Goal: Information Seeking & Learning: Compare options

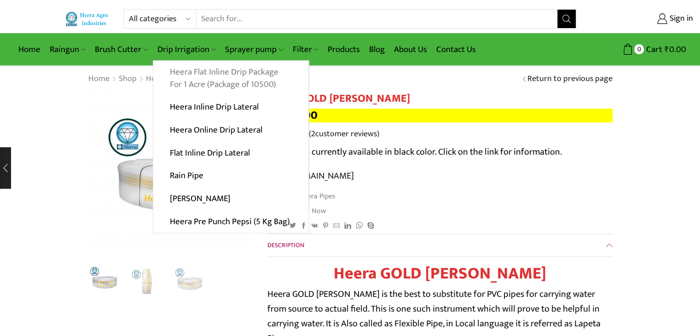
click at [198, 80] on link "Heera Flat Inline Drip Package For 1 Acre (Package of 10500)" at bounding box center [230, 78] width 155 height 35
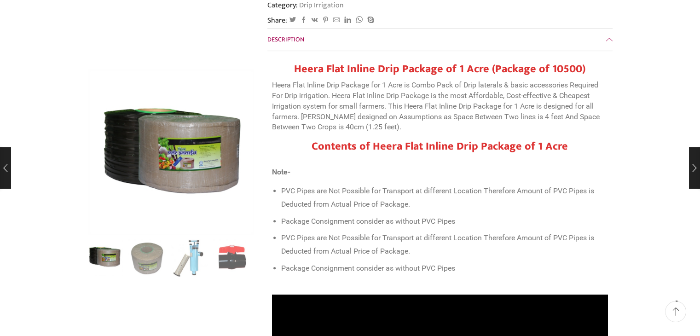
scroll to position [276, 0]
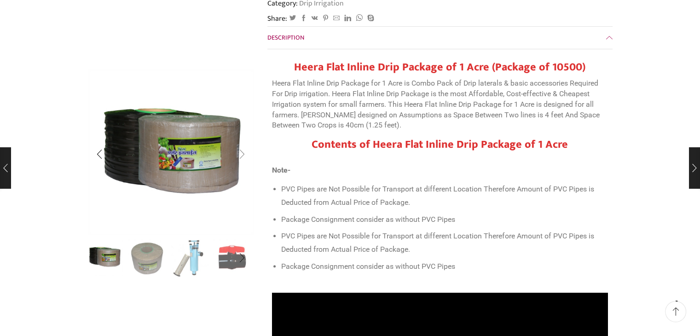
click at [240, 156] on div "Next slide" at bounding box center [242, 154] width 23 height 23
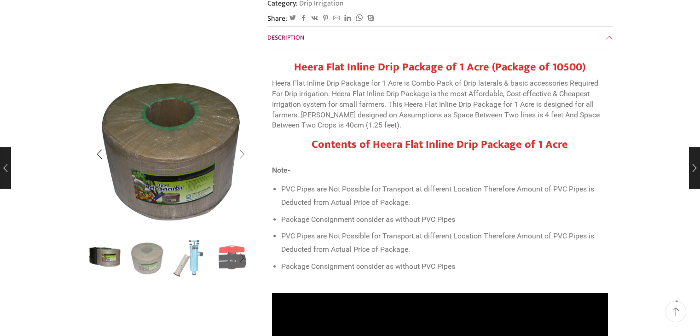
click at [240, 156] on div "Next slide" at bounding box center [242, 154] width 23 height 23
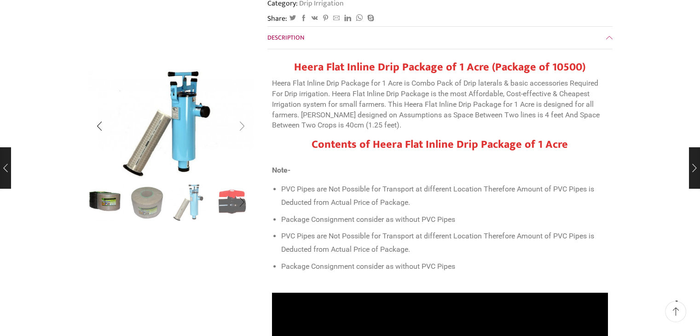
click at [243, 128] on div "Next slide" at bounding box center [242, 126] width 23 height 23
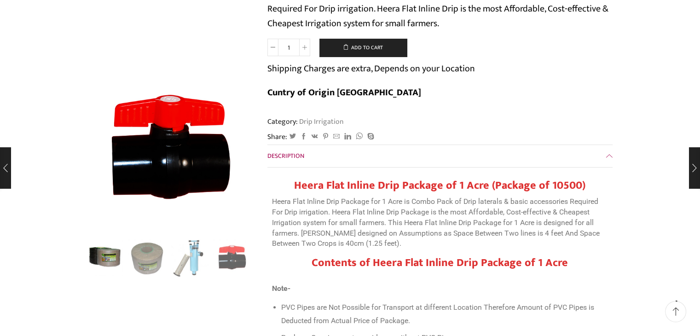
scroll to position [0, 0]
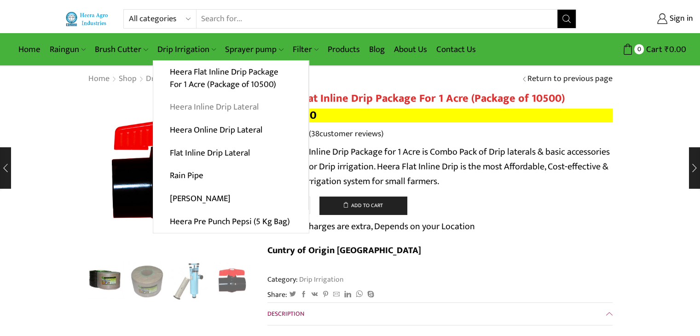
click at [182, 105] on link "Heera Inline Drip Lateral" at bounding box center [230, 107] width 155 height 23
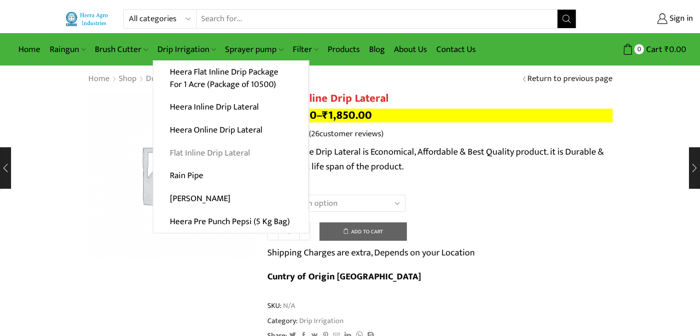
click at [191, 150] on link "Flat Inline Drip Lateral" at bounding box center [230, 152] width 155 height 23
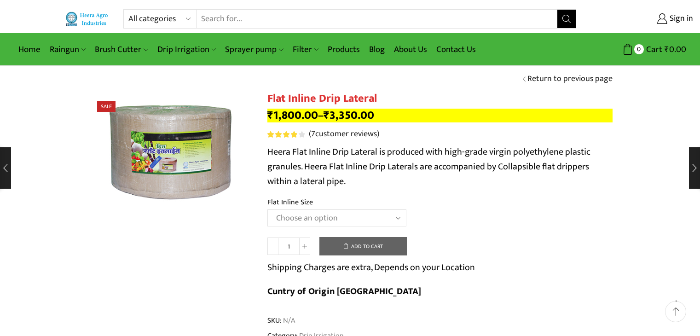
scroll to position [92, 0]
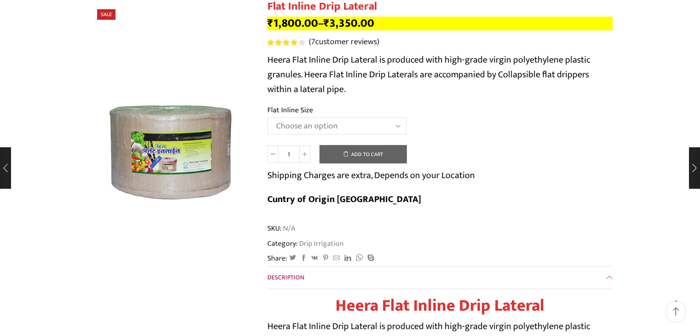
select select "20 MM 0.25 Thickness (30 CM)"
click at [268, 117] on select "Choose an option 12 MM 0.25 Thickness (30 CM) 12 MM 0.25 Thickness (40 CM) 12 M…" at bounding box center [337, 125] width 139 height 17
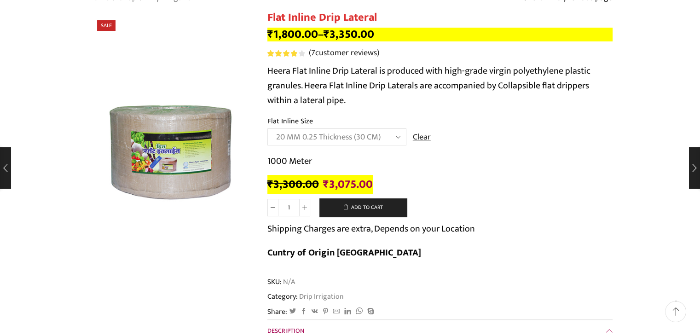
scroll to position [46, 0]
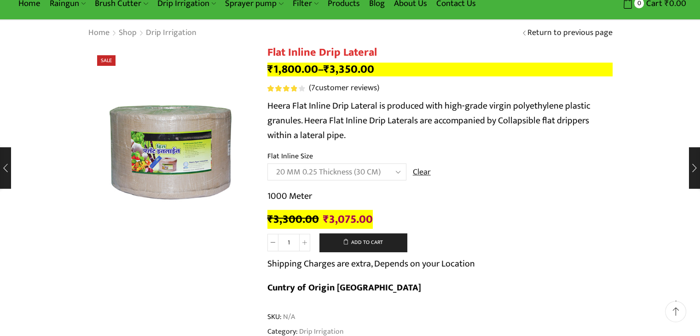
click at [399, 171] on select "Choose an option 12 MM 0.25 Thickness (30 CM) 12 MM 0.25 Thickness (40 CM) 12 M…" at bounding box center [337, 171] width 139 height 17
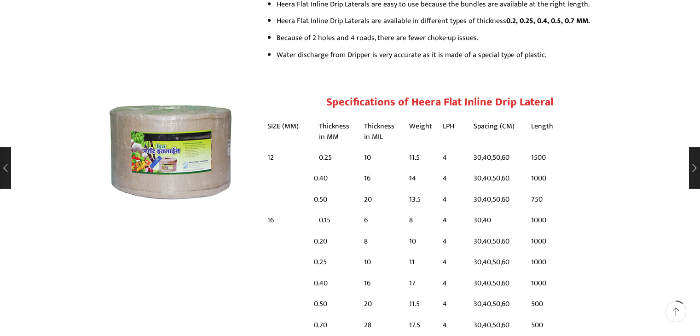
scroll to position [691, 0]
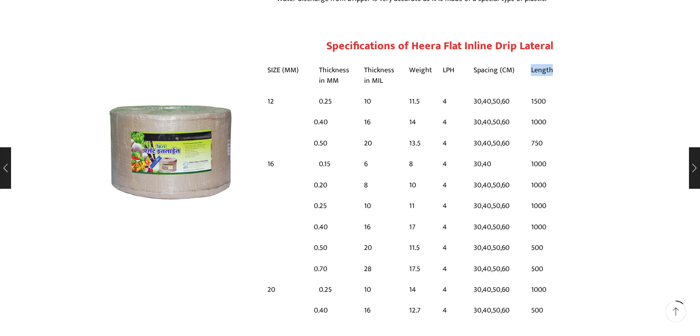
drag, startPoint x: 530, startPoint y: 47, endPoint x: 556, endPoint y: 47, distance: 25.8
click at [556, 58] on table "SIZE (MM) Thickness in MM Thickness in MIL Weight LPH Spacing (CM) Length 12 0.…" at bounding box center [440, 148] width 345 height 180
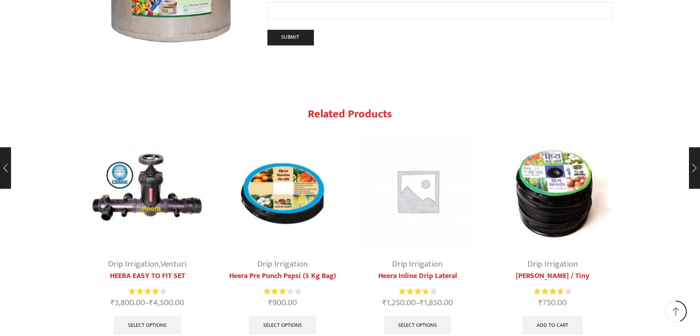
scroll to position [2394, 0]
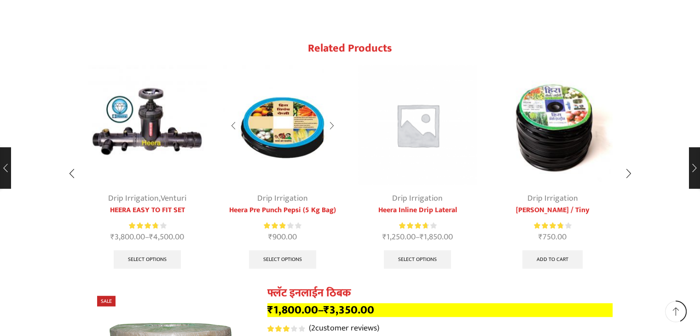
click at [286, 205] on link "Heera Pre Punch Pepsi (5 Kg Bag)" at bounding box center [283, 210] width 120 height 11
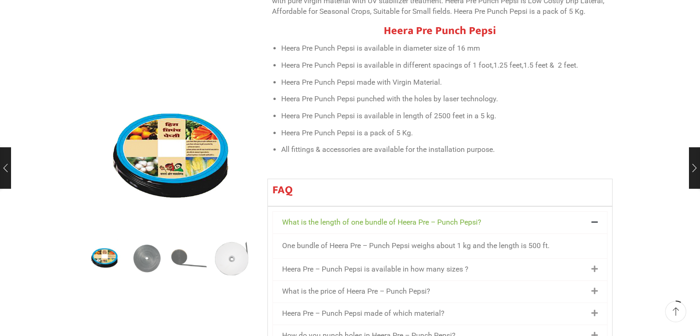
scroll to position [460, 0]
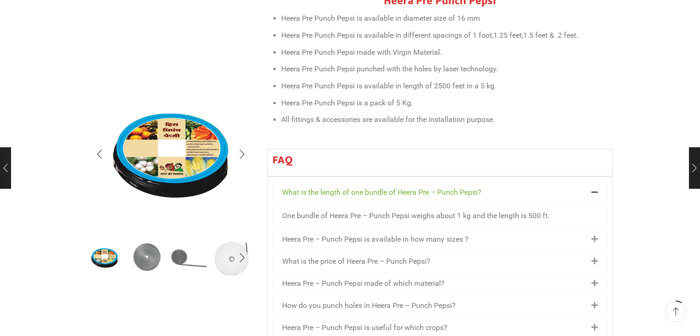
click at [149, 258] on img "2 / 5" at bounding box center [147, 257] width 38 height 38
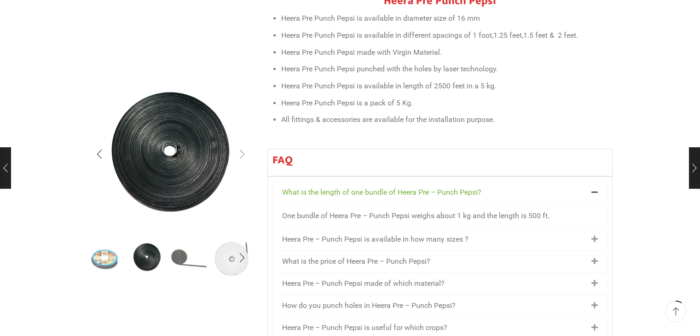
click at [244, 152] on div "Next slide" at bounding box center [242, 154] width 23 height 23
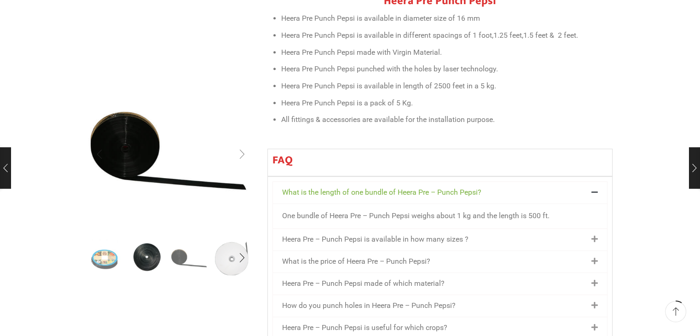
click at [244, 152] on div "Next slide" at bounding box center [242, 154] width 23 height 23
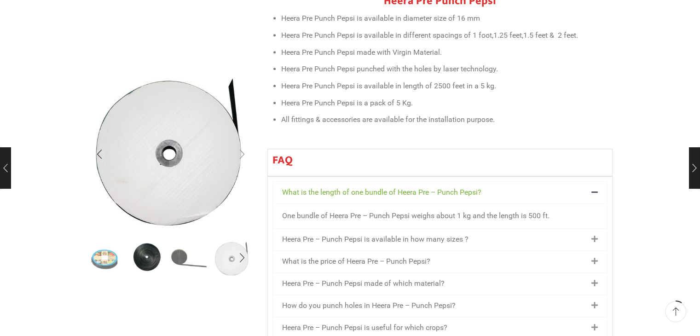
click at [244, 152] on div "Next slide" at bounding box center [242, 154] width 23 height 23
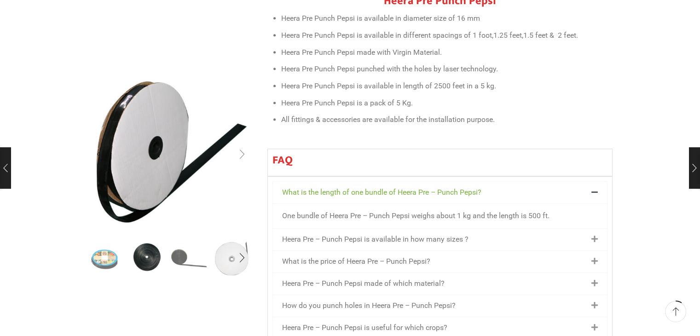
click at [244, 152] on div "Next slide" at bounding box center [242, 154] width 23 height 23
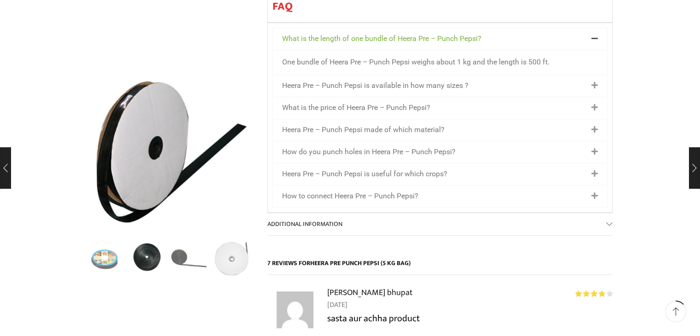
scroll to position [599, 0]
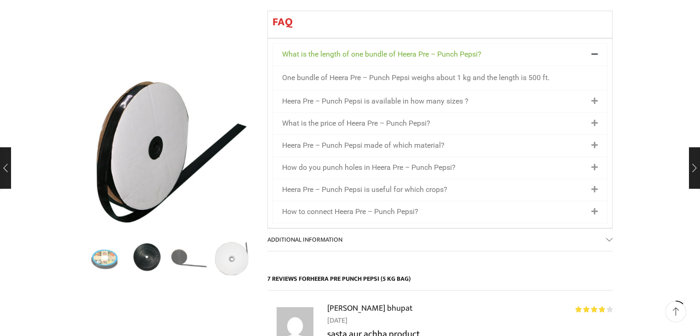
click at [597, 98] on icon at bounding box center [595, 101] width 6 height 7
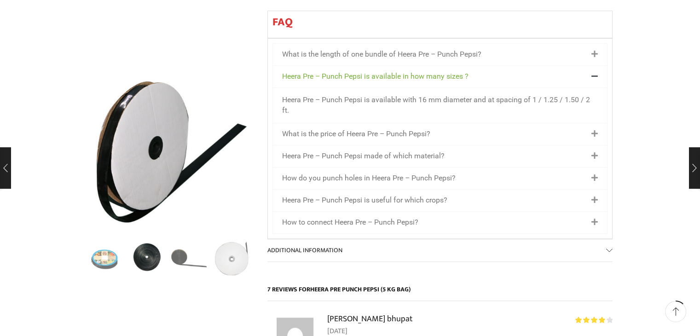
click at [597, 130] on icon at bounding box center [595, 133] width 6 height 7
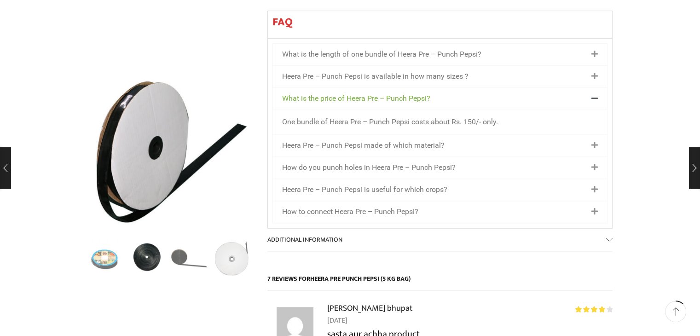
click at [594, 95] on icon at bounding box center [595, 98] width 6 height 7
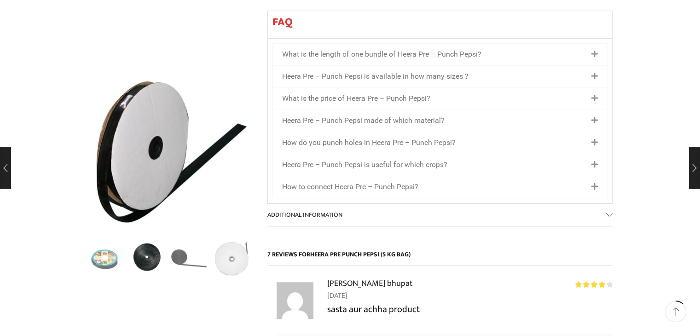
click at [594, 139] on icon at bounding box center [595, 142] width 6 height 7
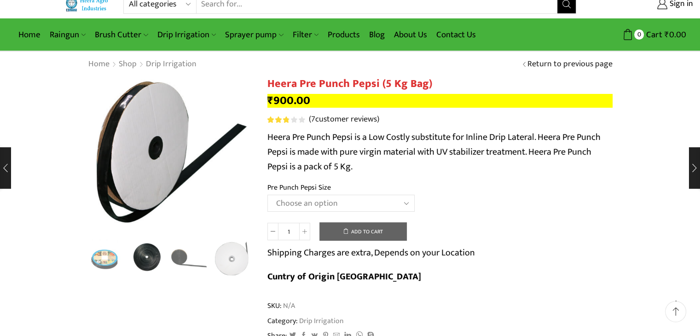
scroll to position [0, 0]
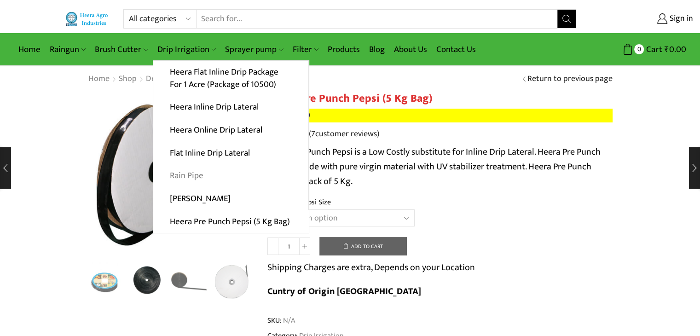
click at [196, 175] on link "Rain Pipe" at bounding box center [230, 175] width 155 height 23
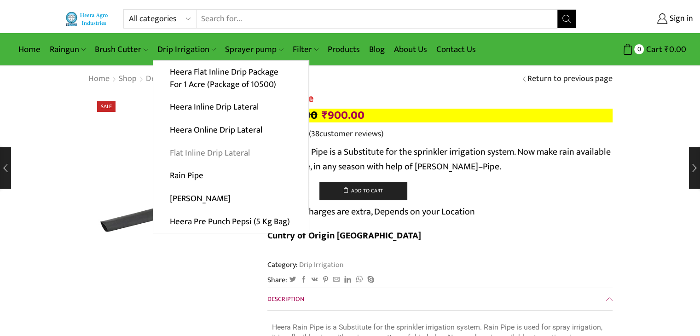
click at [212, 152] on link "Flat Inline Drip Lateral" at bounding box center [230, 152] width 155 height 23
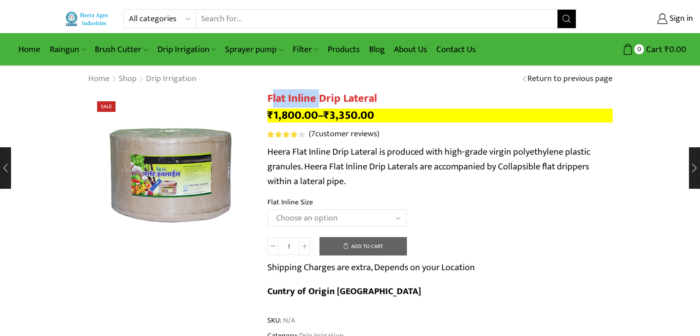
drag, startPoint x: 271, startPoint y: 99, endPoint x: 320, endPoint y: 95, distance: 49.9
click at [320, 95] on h1 "Flat Inline Drip Lateral" at bounding box center [440, 98] width 345 height 13
drag, startPoint x: 269, startPoint y: 97, endPoint x: 376, endPoint y: 101, distance: 106.9
click at [376, 101] on h1 "Flat Inline Drip Lateral" at bounding box center [440, 98] width 345 height 13
copy h1 "Flat Inline Drip Lateral"
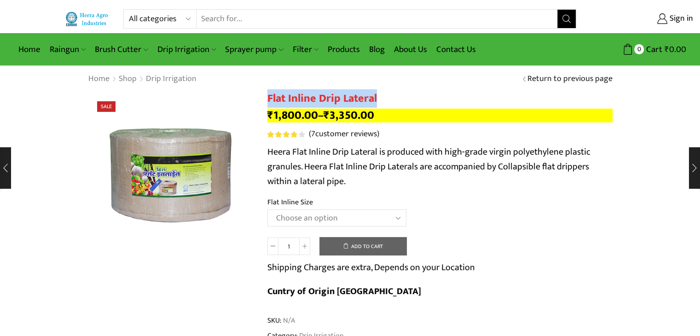
click at [399, 219] on select "Choose an option 12 MM 0.25 Thickness (30 CM) 12 MM 0.25 Thickness (40 CM) 12 M…" at bounding box center [337, 217] width 139 height 17
click at [268, 209] on select "Choose an option 12 MM 0.25 Thickness (30 CM) 12 MM 0.25 Thickness (40 CM) 12 M…" at bounding box center [337, 217] width 139 height 17
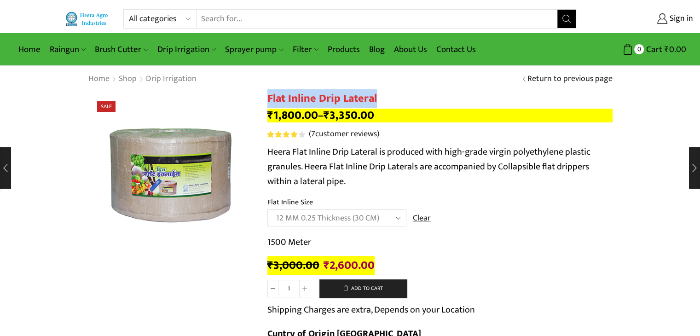
click at [397, 218] on select "Choose an option 12 MM 0.25 Thickness (30 CM) 12 MM 0.25 Thickness (40 CM) 12 M…" at bounding box center [337, 217] width 139 height 17
click at [268, 209] on select "Choose an option 12 MM 0.25 Thickness (30 CM) 12 MM 0.25 Thickness (40 CM) 12 M…" at bounding box center [337, 217] width 139 height 17
click at [395, 216] on select "Choose an option 12 MM 0.25 Thickness (30 CM) 12 MM 0.25 Thickness (40 CM) 12 M…" at bounding box center [337, 217] width 139 height 17
click at [268, 209] on select "Choose an option 12 MM 0.25 Thickness (30 CM) 12 MM 0.25 Thickness (40 CM) 12 M…" at bounding box center [337, 217] width 139 height 17
click at [394, 218] on select "Choose an option 12 MM 0.25 Thickness (30 CM) 12 MM 0.25 Thickness (40 CM) 12 M…" at bounding box center [337, 217] width 139 height 17
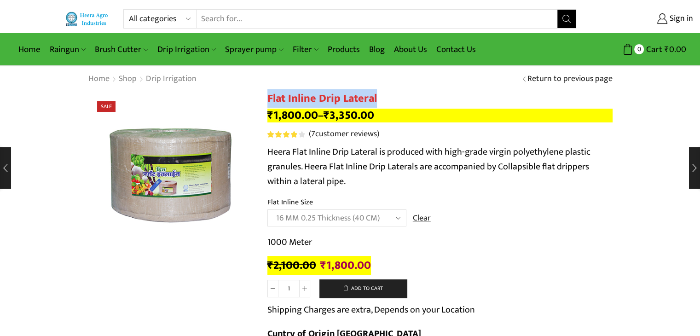
click at [268, 209] on select "Choose an option 12 MM 0.25 Thickness (30 CM) 12 MM 0.25 Thickness (40 CM) 12 M…" at bounding box center [337, 217] width 139 height 17
click at [400, 219] on select "Choose an option 12 MM 0.25 Thickness (30 CM) 12 MM 0.25 Thickness (40 CM) 12 M…" at bounding box center [337, 217] width 139 height 17
click at [268, 209] on select "Choose an option 12 MM 0.25 Thickness (30 CM) 12 MM 0.25 Thickness (40 CM) 12 M…" at bounding box center [337, 217] width 139 height 17
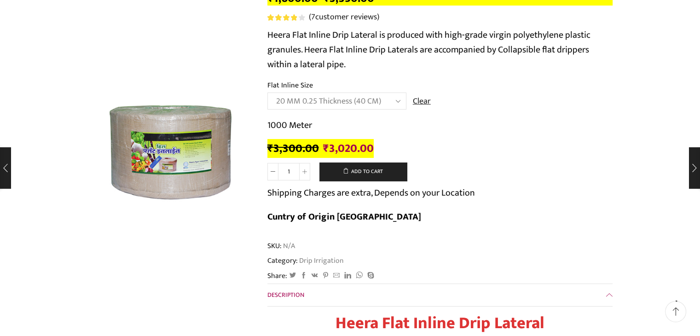
scroll to position [138, 0]
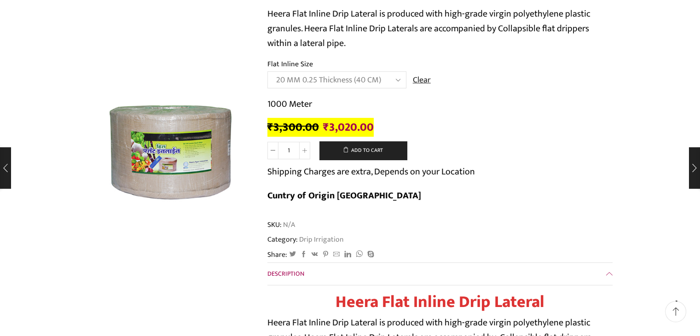
click at [396, 78] on select "Choose an option 12 MM 0.25 Thickness (30 CM) 12 MM 0.25 Thickness (40 CM) 12 M…" at bounding box center [337, 79] width 139 height 17
click at [268, 71] on select "Choose an option 12 MM 0.25 Thickness (30 CM) 12 MM 0.25 Thickness (40 CM) 12 M…" at bounding box center [337, 79] width 139 height 17
click at [396, 77] on select "Choose an option 12 MM 0.25 Thickness (30 CM) 12 MM 0.25 Thickness (40 CM) 12 M…" at bounding box center [337, 79] width 139 height 17
select select "16 MM 0.25 Thickness (40 CM)"
click at [268, 71] on select "Choose an option 12 MM 0.25 Thickness (30 CM) 12 MM 0.25 Thickness (40 CM) 12 M…" at bounding box center [337, 79] width 139 height 17
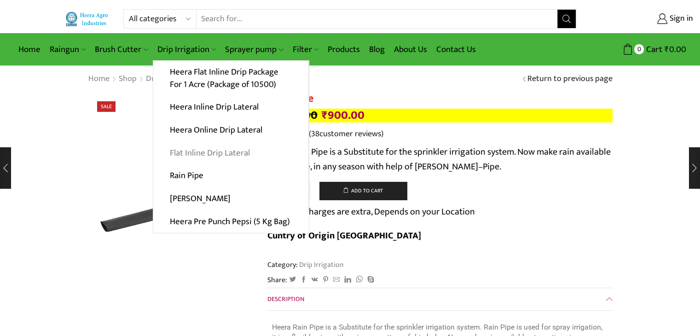
click at [196, 149] on link "Flat Inline Drip Lateral" at bounding box center [230, 152] width 155 height 23
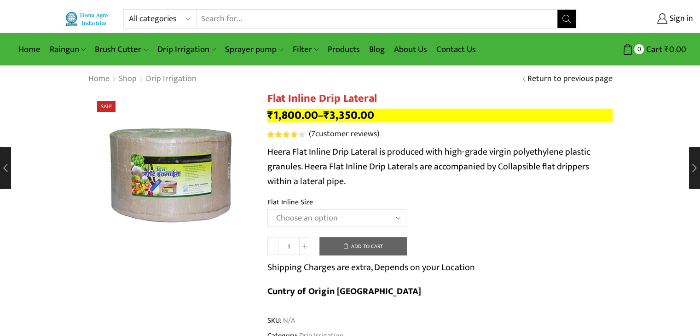
select select "20 MM 0.25 Thickness (40 CM)"
click at [268, 209] on select "Choose an option 12 MM 0.25 Thickness (30 CM) 12 MM 0.25 Thickness (40 CM) 12 M…" at bounding box center [337, 217] width 139 height 17
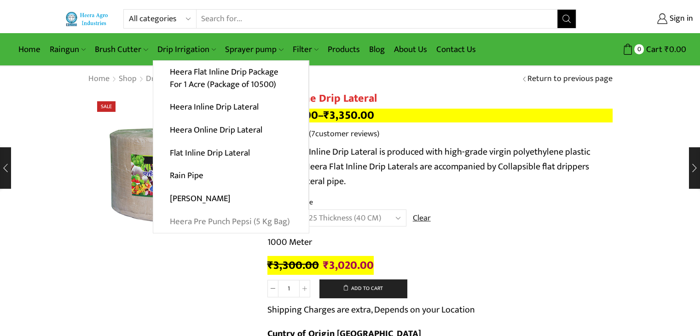
click at [199, 221] on link "Heera Pre Punch Pepsi (5 Kg Bag)" at bounding box center [231, 221] width 156 height 23
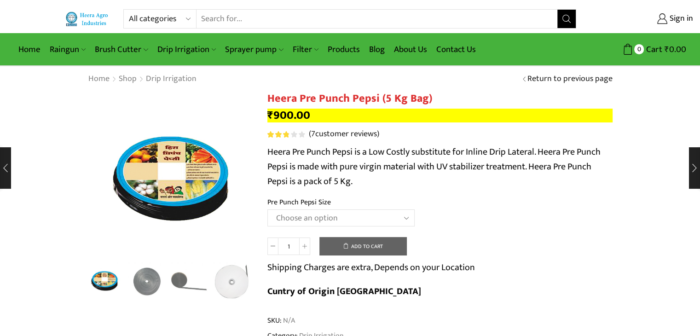
click at [403, 215] on select "Choose an option Heera Pre Punch Pepsi (1 Foot) Heera Pre Punch Pepsi (1.25 Fee…" at bounding box center [341, 217] width 147 height 17
click at [268, 209] on select "Choose an option Heera Pre Punch Pepsi (1 Foot) Heera Pre Punch Pepsi (1.25 Fee…" at bounding box center [341, 217] width 147 height 17
click at [401, 216] on select "Choose an option Heera Pre Punch Pepsi (1 Foot) Heera Pre Punch Pepsi (1.25 Fee…" at bounding box center [341, 217] width 147 height 17
click at [268, 209] on select "Choose an option Heera Pre Punch Pepsi (1 Foot) Heera Pre Punch Pepsi (1.25 Fee…" at bounding box center [341, 217] width 147 height 17
click at [404, 216] on select "Choose an option Heera Pre Punch Pepsi (1 Foot) Heera Pre Punch Pepsi (1.25 Fee…" at bounding box center [341, 217] width 147 height 17
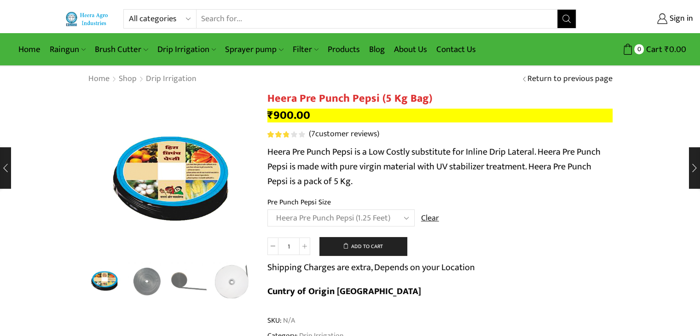
click at [268, 209] on select "Choose an option Heera Pre Punch Pepsi (1 Foot) Heera Pre Punch Pepsi (1.25 Fee…" at bounding box center [341, 217] width 147 height 17
select select "Heera Pre Punch Pepsi (1.25 Feet)"
drag, startPoint x: 298, startPoint y: 97, endPoint x: 427, endPoint y: 98, distance: 128.9
click at [427, 98] on h1 "Heera Pre Punch Pepsi (5 Kg Bag)" at bounding box center [440, 98] width 345 height 13
copy h1 "Pre Punch Pepsi (5 Kg Bag)"
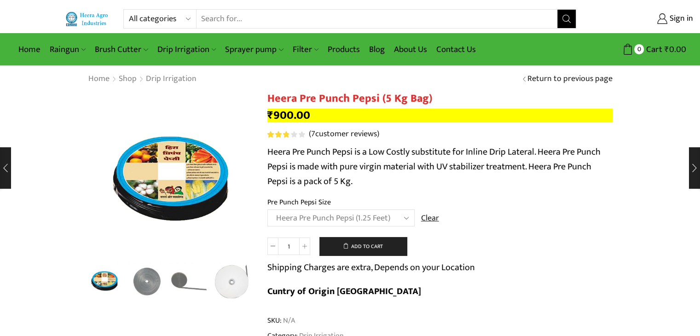
click at [26, 7] on div "All categories Accessories Air Release Valve Brush Cutter Domestic Use Drip Irr…" at bounding box center [350, 16] width 700 height 33
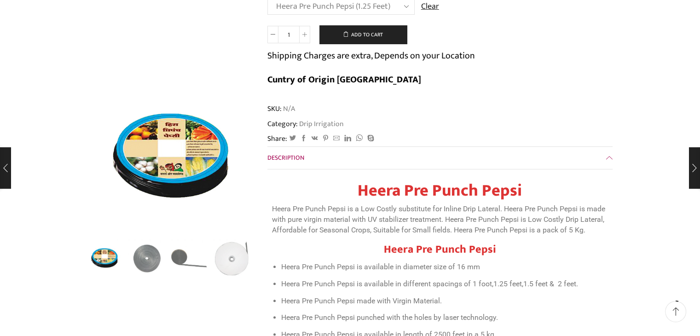
scroll to position [276, 0]
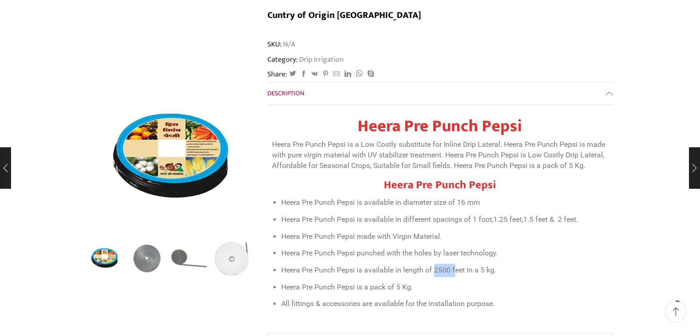
drag, startPoint x: 434, startPoint y: 245, endPoint x: 456, endPoint y: 247, distance: 22.2
click at [456, 264] on li "Heera Pre Punch Pepsi is available in length of 2500 feet in a 5 kg." at bounding box center [444, 270] width 327 height 13
click at [468, 264] on li "Heera Pre Punch Pepsi is available in length of 2500 feet in a 5 kg." at bounding box center [444, 270] width 327 height 13
drag, startPoint x: 433, startPoint y: 245, endPoint x: 465, endPoint y: 247, distance: 31.8
click at [465, 264] on li "Heera Pre Punch Pepsi is available in length of 2500 feet in a 5 kg." at bounding box center [444, 270] width 327 height 13
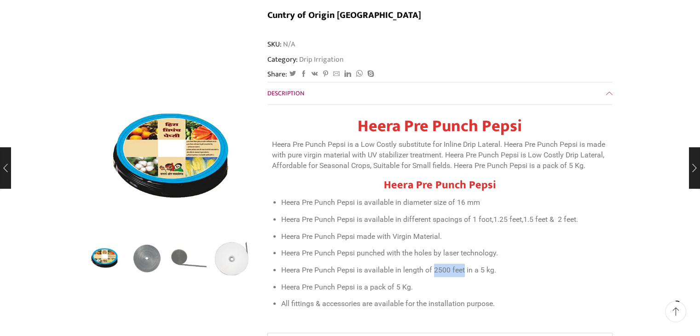
copy li "2500 feet"
click at [321, 247] on li "Heera Pre Punch Pepsi punched with the holes by laser technology." at bounding box center [444, 253] width 327 height 13
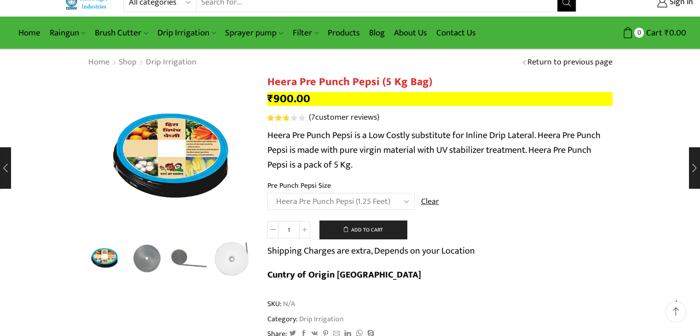
scroll to position [0, 0]
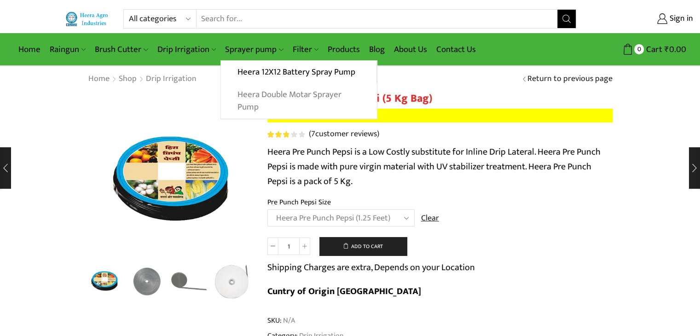
click at [243, 93] on link "Heera Double Motar Sprayer Pump" at bounding box center [299, 100] width 156 height 35
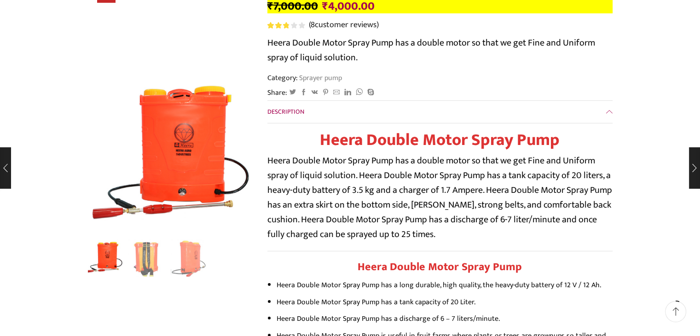
scroll to position [138, 0]
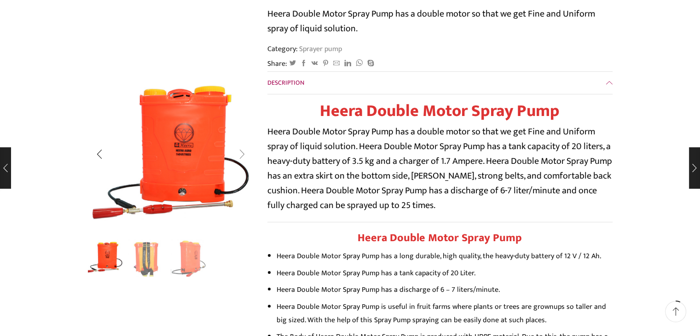
click at [242, 151] on div "Next slide" at bounding box center [242, 154] width 23 height 23
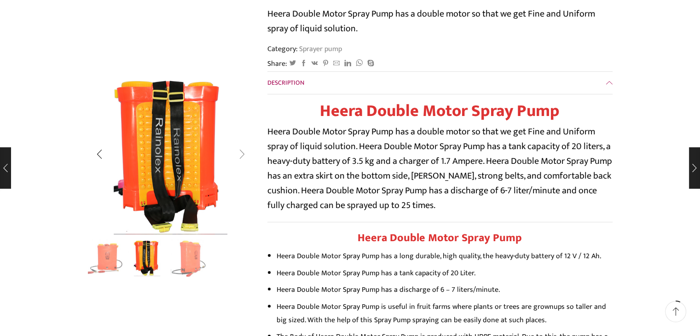
click at [238, 150] on div "Next slide" at bounding box center [242, 154] width 23 height 23
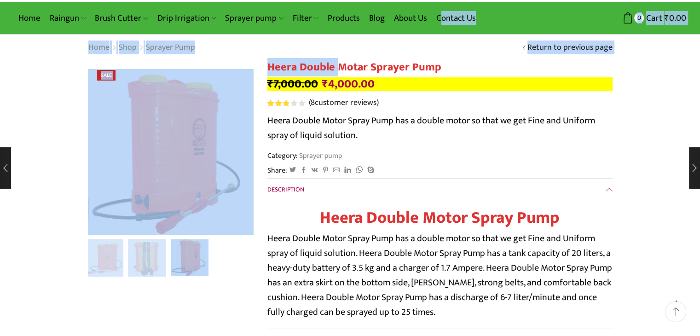
scroll to position [16, 0]
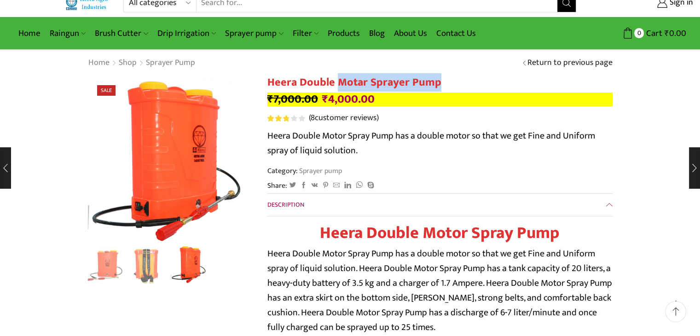
drag, startPoint x: 337, startPoint y: 6, endPoint x: 447, endPoint y: 80, distance: 132.7
click at [447, 80] on h1 "Heera Double Motar Sprayer Pump" at bounding box center [440, 82] width 345 height 13
copy h1 "Motar Sprayer Pump"
